Goal: Task Accomplishment & Management: Manage account settings

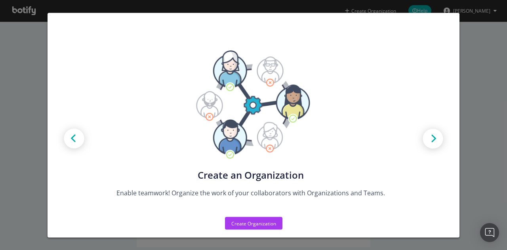
click at [482, 113] on div "Create new Projects for your Teams Create the exact model that matches your Org…" at bounding box center [253, 125] width 507 height 250
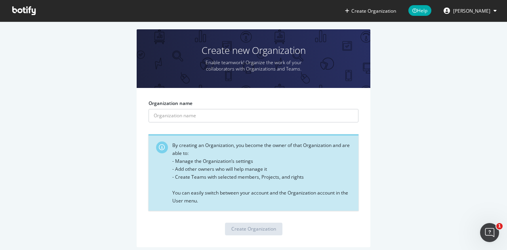
click at [479, 12] on span "[PERSON_NAME]" at bounding box center [472, 11] width 37 height 7
click at [475, 10] on span "[PERSON_NAME]" at bounding box center [472, 11] width 37 height 7
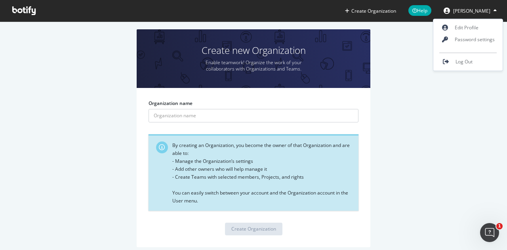
click at [31, 13] on icon at bounding box center [23, 10] width 23 height 9
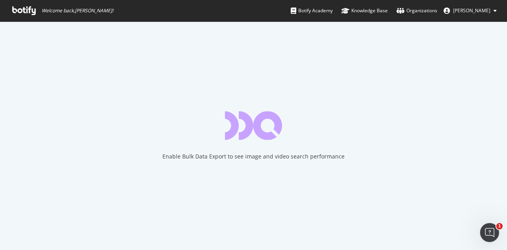
click at [454, 13] on link at bounding box center [449, 11] width 10 height 6
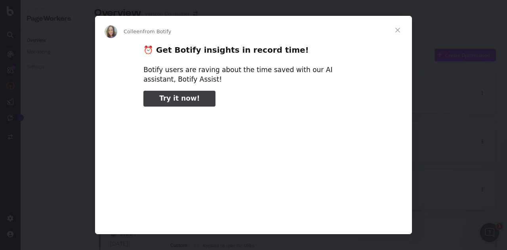
type input "423770"
click at [398, 30] on span "Close" at bounding box center [398, 30] width 29 height 29
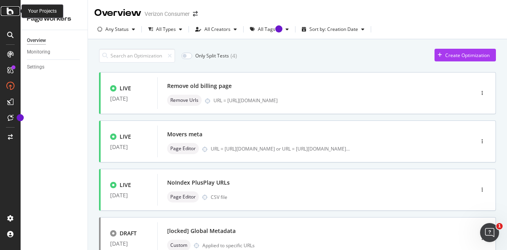
click at [13, 13] on icon at bounding box center [10, 11] width 7 height 10
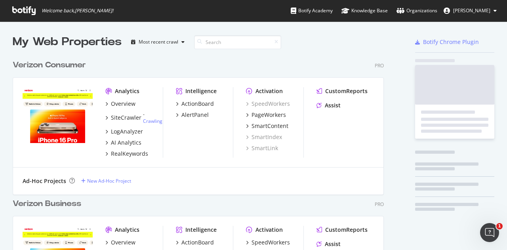
scroll to position [244, 495]
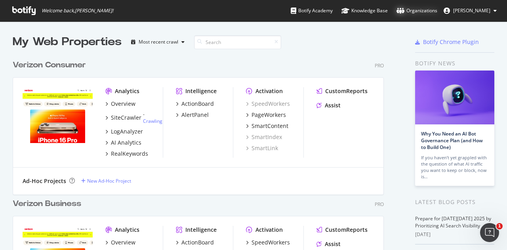
click at [417, 10] on div "Organizations" at bounding box center [417, 11] width 41 height 8
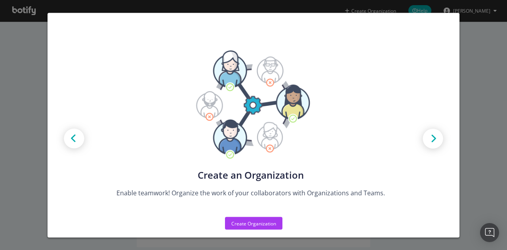
click at [486, 52] on div "Create new Projects for your Teams Create the exact model that matches your Org…" at bounding box center [253, 125] width 507 height 250
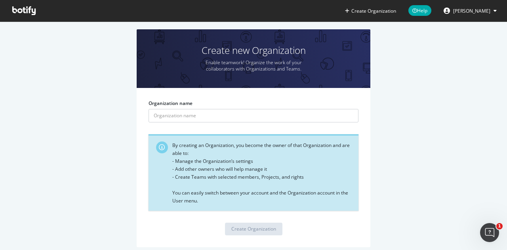
click at [26, 13] on icon at bounding box center [23, 10] width 23 height 9
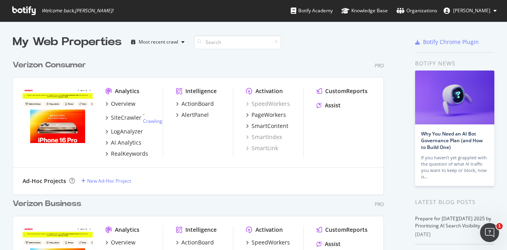
scroll to position [271, 371]
click at [495, 13] on button "[PERSON_NAME]" at bounding box center [471, 10] width 66 height 13
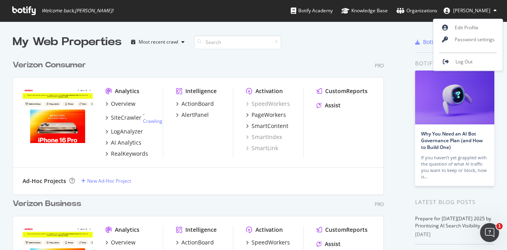
click at [273, 64] on div "Verizon Consumer Pro" at bounding box center [198, 64] width 371 height 11
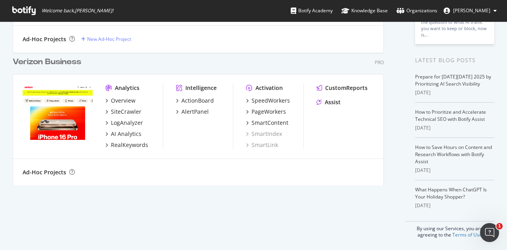
scroll to position [0, 0]
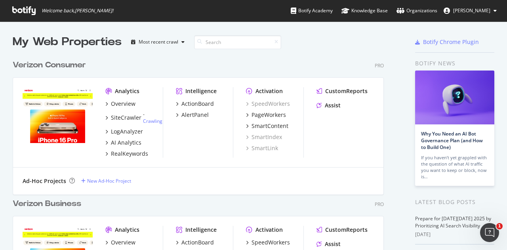
click at [75, 115] on img "grid" at bounding box center [58, 115] width 70 height 56
click at [113, 103] on div "Overview" at bounding box center [123, 104] width 25 height 8
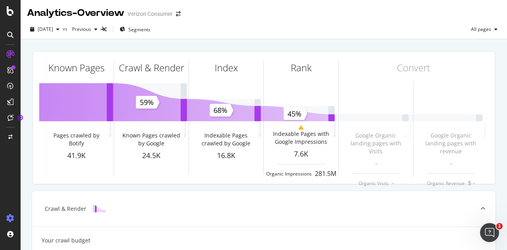
click at [10, 217] on icon at bounding box center [10, 218] width 8 height 8
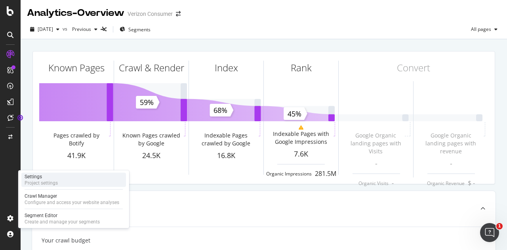
click at [48, 180] on div "Project settings" at bounding box center [41, 183] width 33 height 6
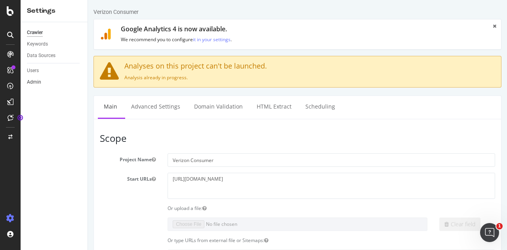
click at [61, 82] on link "Admin" at bounding box center [54, 82] width 55 height 8
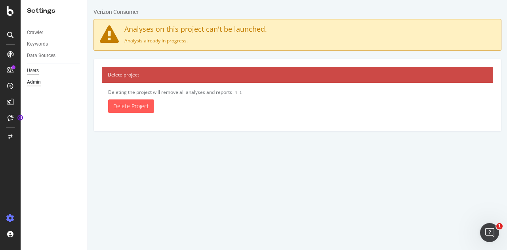
click at [35, 69] on div "Users" at bounding box center [33, 71] width 12 height 8
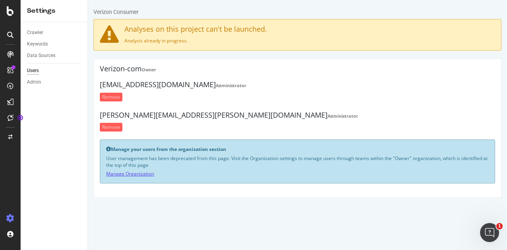
click at [124, 174] on link "Manage Organization" at bounding box center [130, 173] width 48 height 7
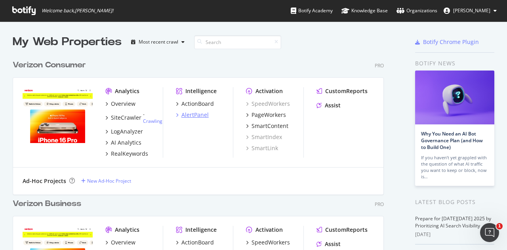
click at [193, 117] on div "AlertPanel" at bounding box center [195, 115] width 27 height 8
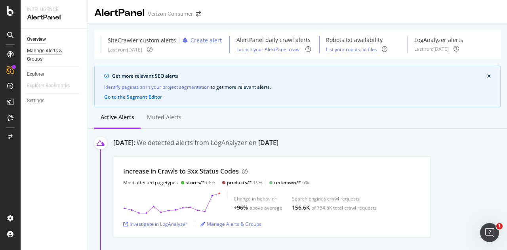
click at [56, 58] on div "Manage Alerts & Groups" at bounding box center [51, 55] width 48 height 17
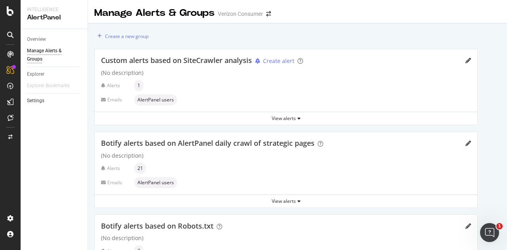
click at [46, 101] on link "Settings" at bounding box center [54, 101] width 55 height 8
select select "02"
select select "45"
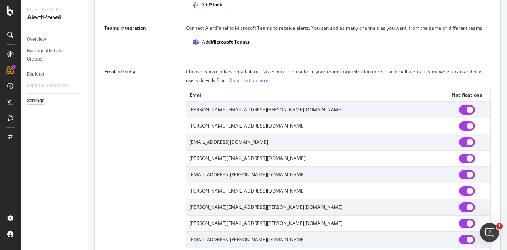
scroll to position [475, 0]
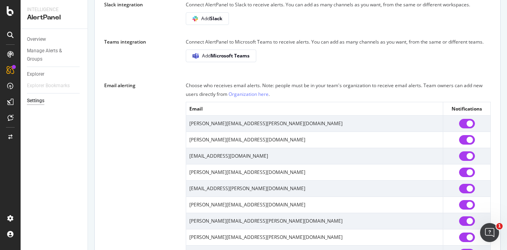
click at [246, 98] on link "Organization here" at bounding box center [249, 94] width 40 height 7
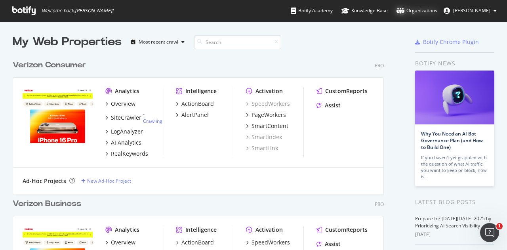
click at [405, 11] on icon at bounding box center [401, 11] width 8 height 6
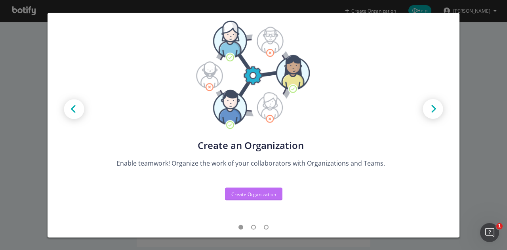
click at [260, 195] on div "Create Organization" at bounding box center [254, 194] width 45 height 7
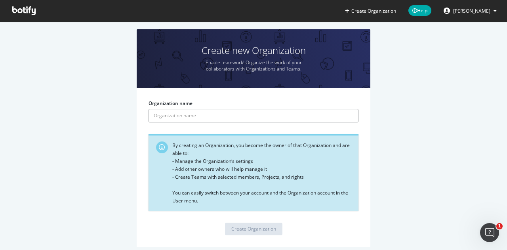
click at [216, 117] on input "Organization name" at bounding box center [254, 115] width 210 height 13
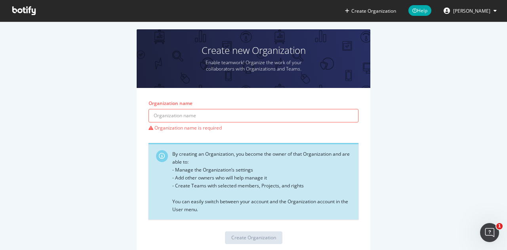
click at [24, 1] on span at bounding box center [24, 10] width 36 height 21
click at [20, 12] on icon at bounding box center [23, 10] width 23 height 9
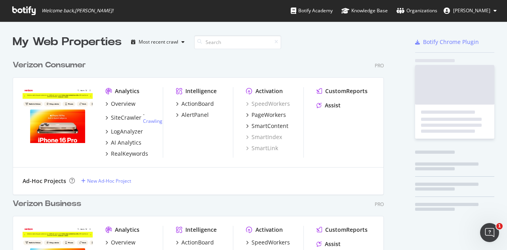
scroll to position [271, 371]
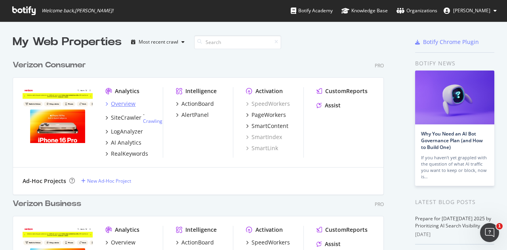
click at [113, 104] on div "Overview" at bounding box center [123, 104] width 25 height 8
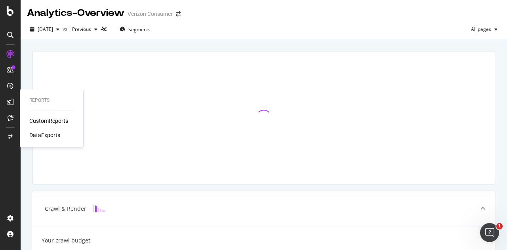
click at [13, 101] on icon at bounding box center [10, 102] width 6 height 6
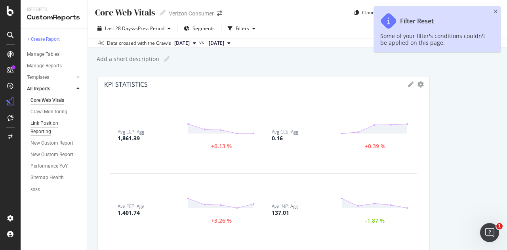
click at [42, 133] on div "Link Position Reporting" at bounding box center [53, 127] width 44 height 17
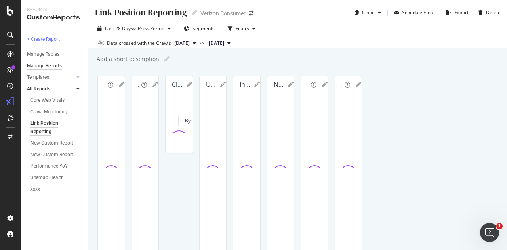
click at [54, 67] on div "Manage Reports" at bounding box center [44, 66] width 35 height 8
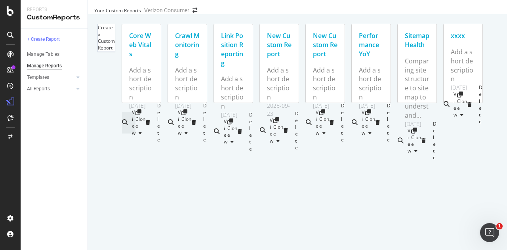
click at [128, 122] on icon at bounding box center [125, 122] width 6 height 0
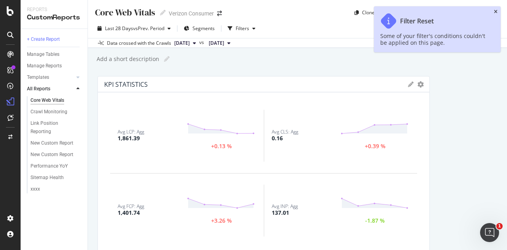
click at [496, 11] on icon "close toast" at bounding box center [496, 12] width 4 height 5
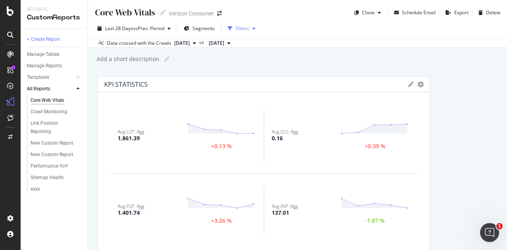
click at [250, 29] on div "button" at bounding box center [254, 28] width 10 height 5
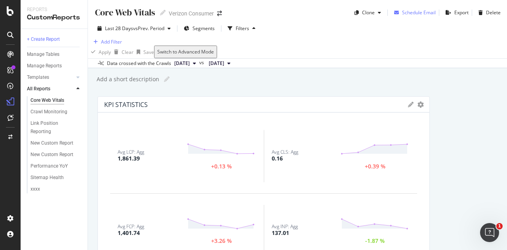
click at [406, 13] on div "Schedule Email" at bounding box center [419, 12] width 34 height 7
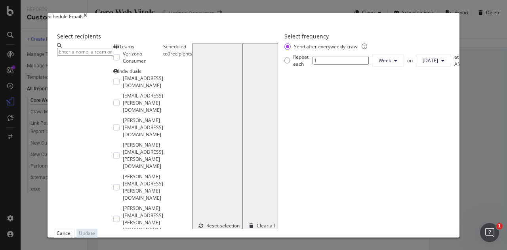
scroll to position [16, 0]
